Goal: Task Accomplishment & Management: Use online tool/utility

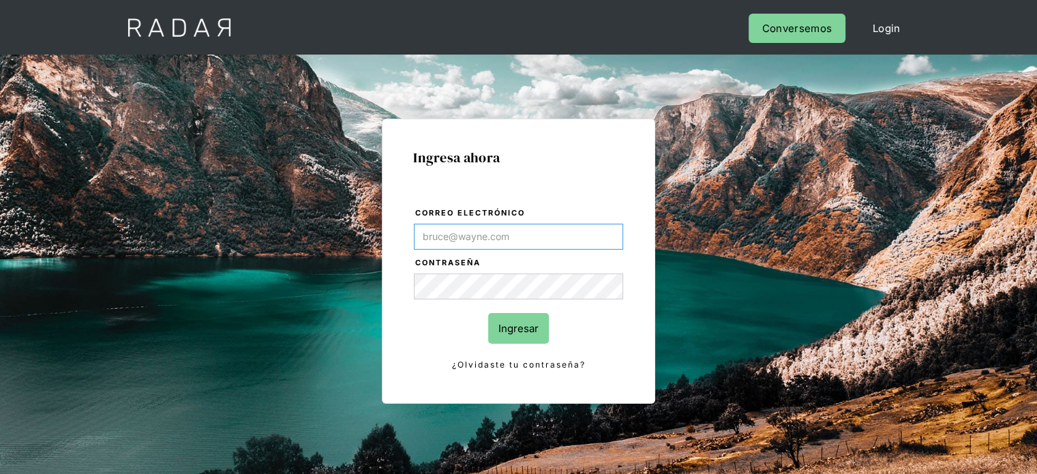
type input "[EMAIL_ADDRESS][PERSON_NAME][DOMAIN_NAME]"
click at [540, 330] on input "Ingresar" at bounding box center [518, 328] width 61 height 31
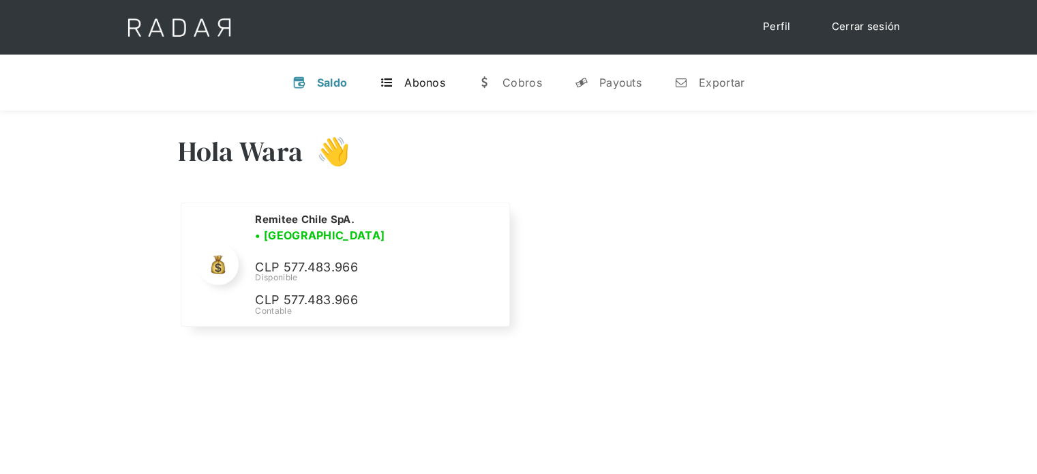
click at [437, 86] on div "Abonos" at bounding box center [424, 83] width 41 height 14
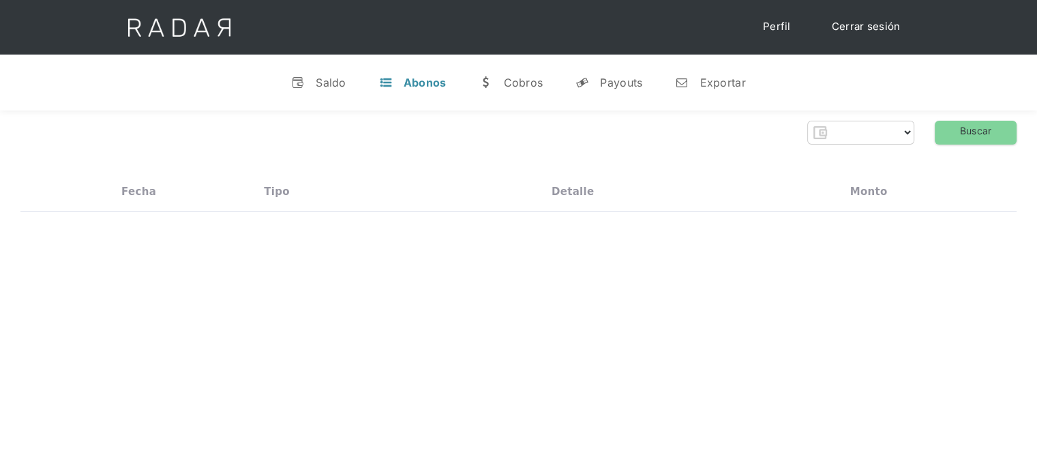
select select "remitee"
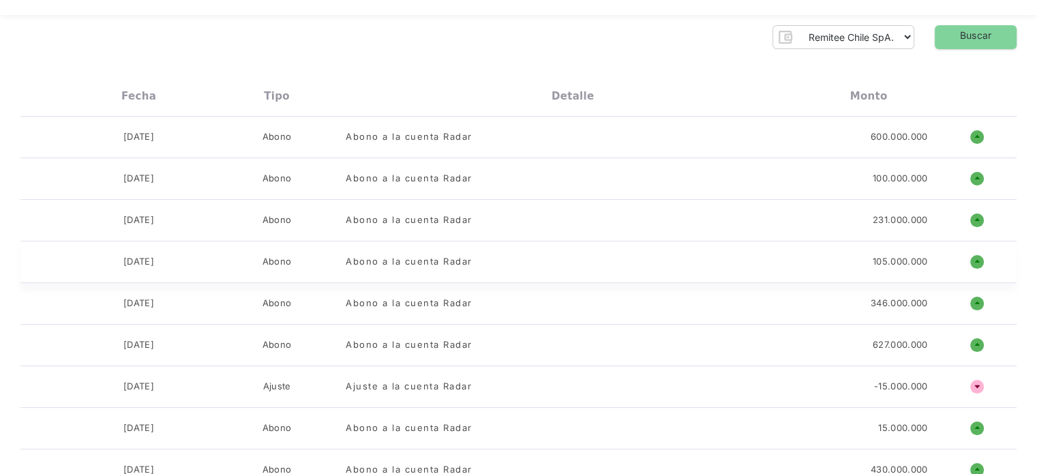
scroll to position [136, 0]
